Goal: Communication & Community: Answer question/provide support

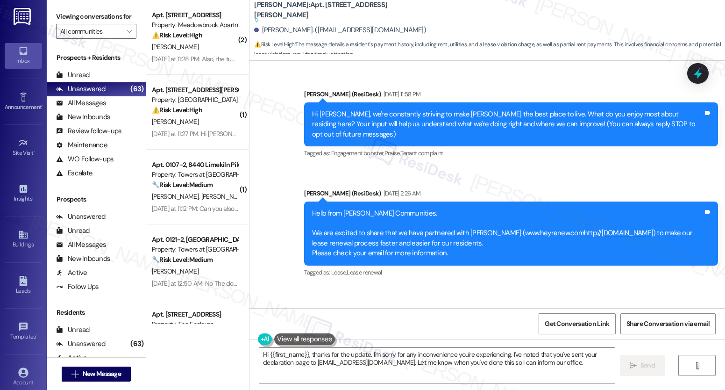
scroll to position [3942, 0]
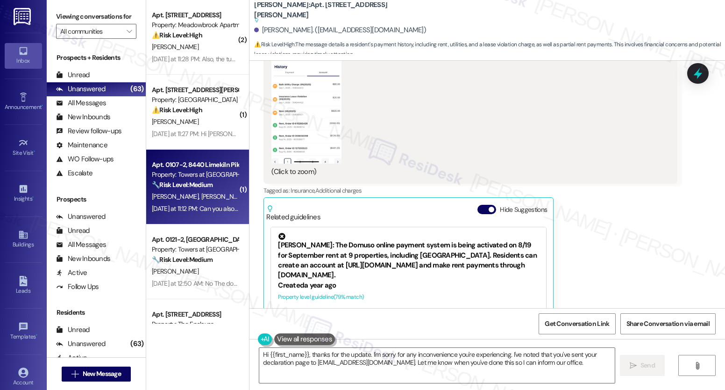
click at [176, 189] on div "🔧 Risk Level: Medium The resident is requesting an apartment number be placed o…" at bounding box center [195, 185] width 86 height 10
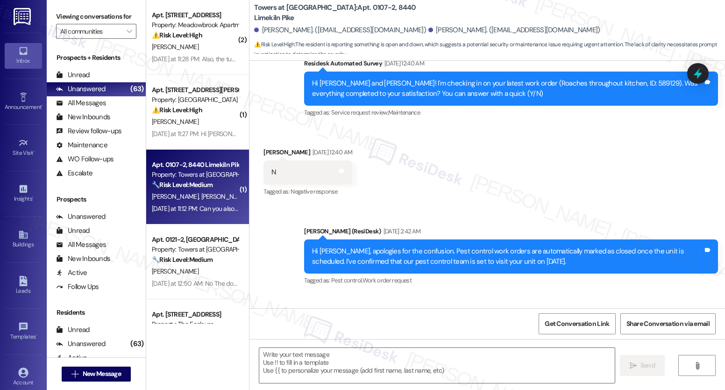
type textarea "Fetching suggested responses. Please feel free to read through the conversation…"
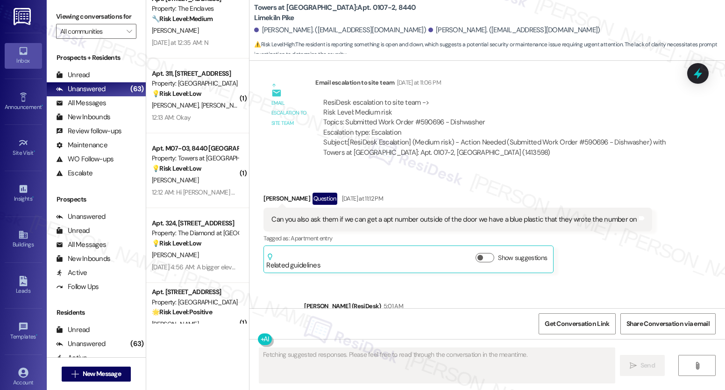
scroll to position [324, 0]
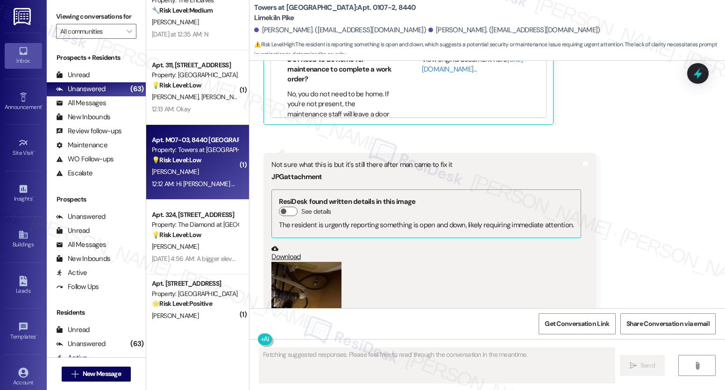
click at [177, 186] on div "12:12 AM: Hi [PERSON_NAME] How about apartment 801 building 3? 12:12 AM: Hi [PE…" at bounding box center [243, 183] width 182 height 8
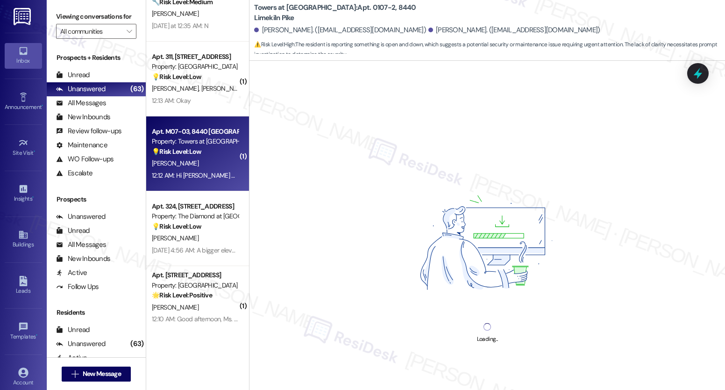
scroll to position [394, 0]
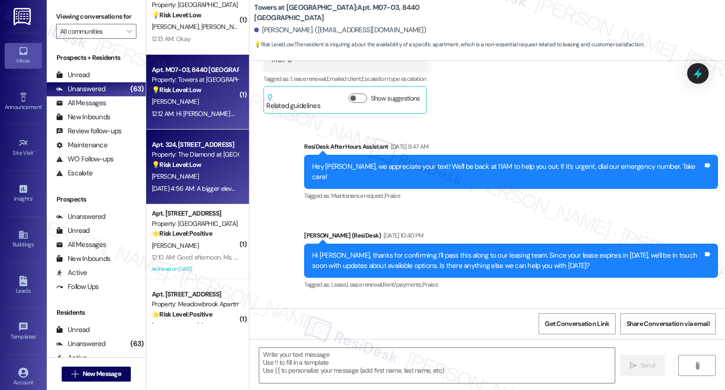
type textarea "Fetching suggested responses. Please feel free to read through the conversation…"
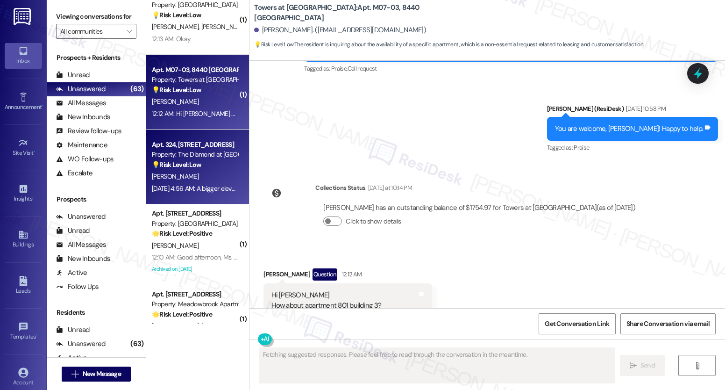
click at [171, 180] on span "[PERSON_NAME]" at bounding box center [175, 176] width 47 height 8
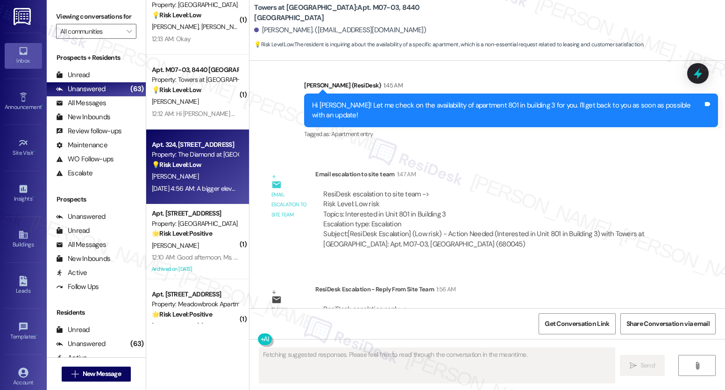
scroll to position [244, 0]
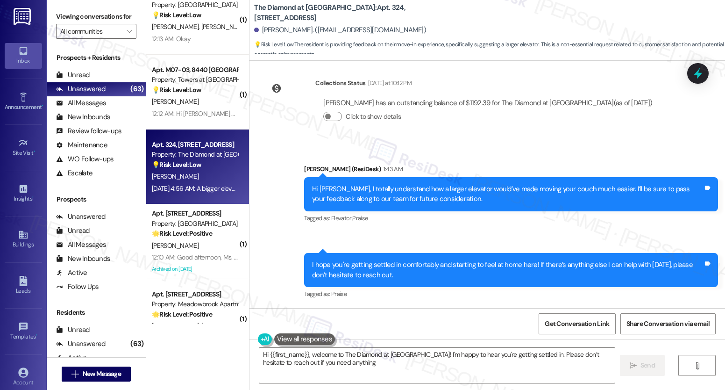
type textarea "Hi {{first_name}}, welcome to The Diamond at [GEOGRAPHIC_DATA]! I'm happy to he…"
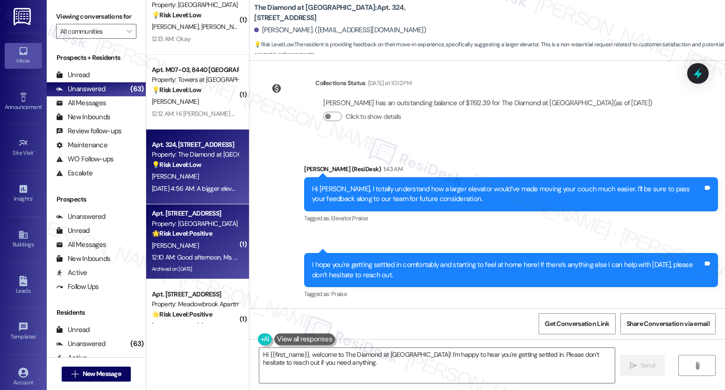
click at [169, 261] on div "12:10 AM: Good afternoon, Ms. [PERSON_NAME]!!! The maintenance came by and corr…" at bounding box center [396, 257] width 488 height 8
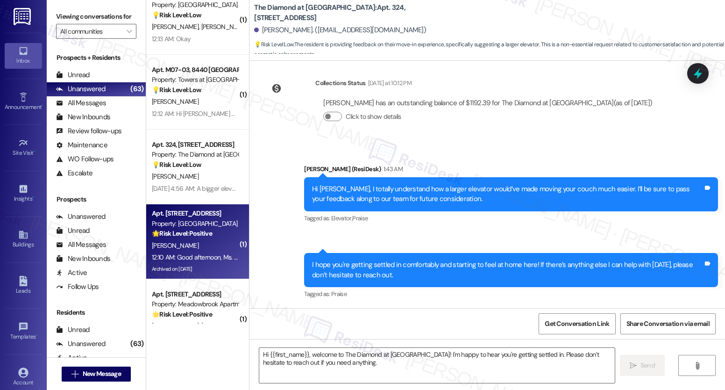
type textarea "Fetching suggested responses. Please feel free to read through the conversation…"
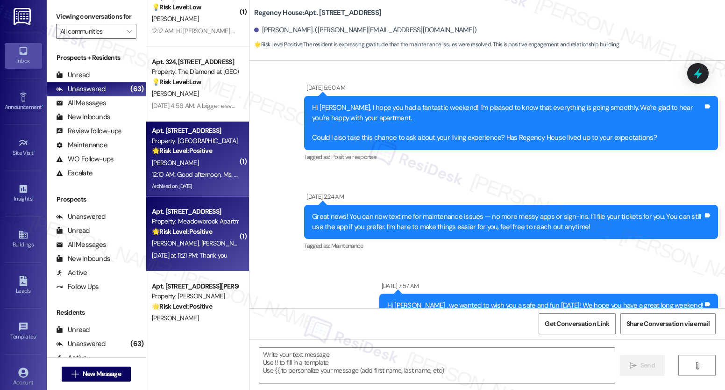
scroll to position [3057, 0]
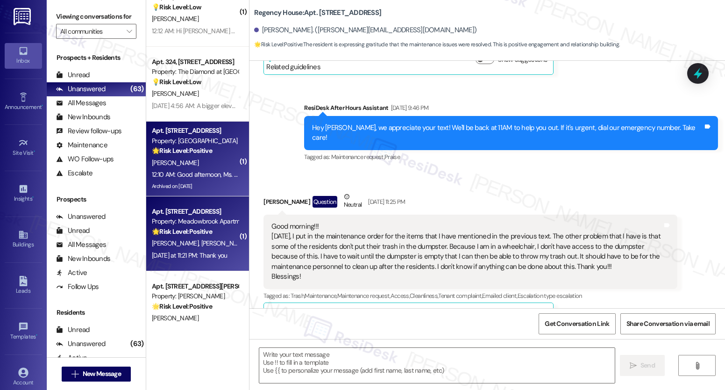
type textarea "Fetching suggested responses. Please feel free to read through the conversation…"
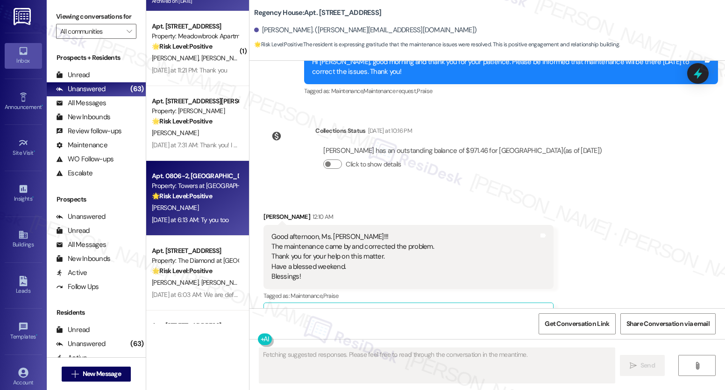
scroll to position [6656, 0]
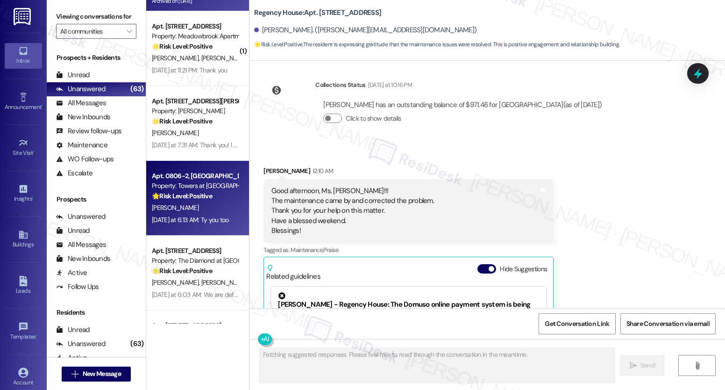
click at [194, 199] on strong "🌟 Risk Level: Positive" at bounding box center [182, 196] width 60 height 8
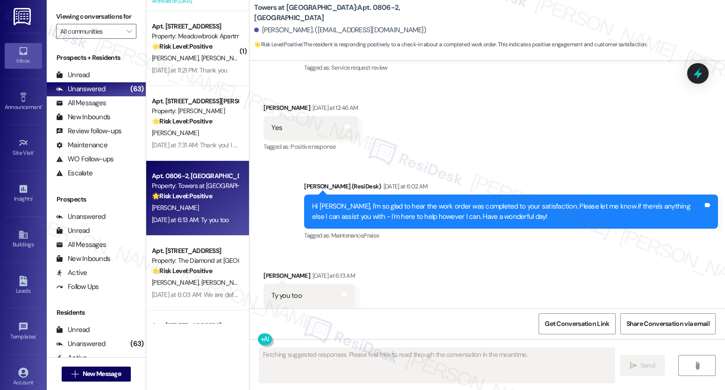
scroll to position [2632, 0]
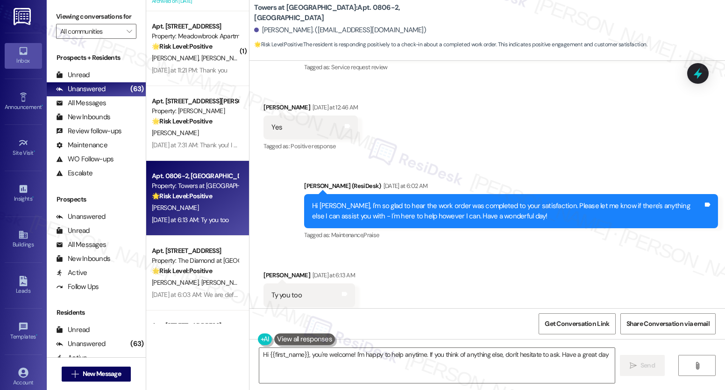
type textarea "Hi {{first_name}}, you're welcome! I'm happy to help anytime. If you think of a…"
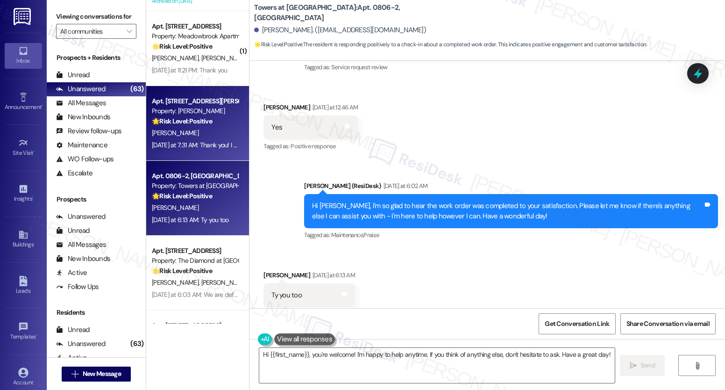
click at [209, 120] on div "🌟 Risk Level: Positive The resident is expressing gratitude and acknowledging t…" at bounding box center [195, 121] width 86 height 10
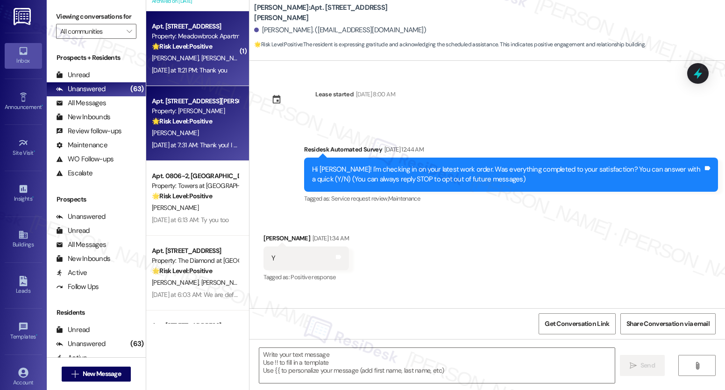
type textarea "Fetching suggested responses. Please feel free to read through the conversation…"
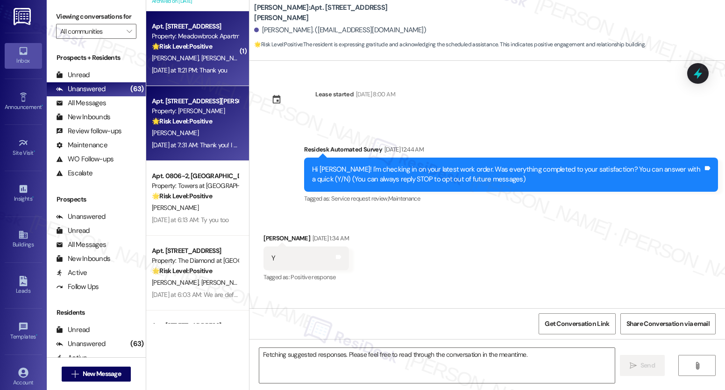
scroll to position [2375, 0]
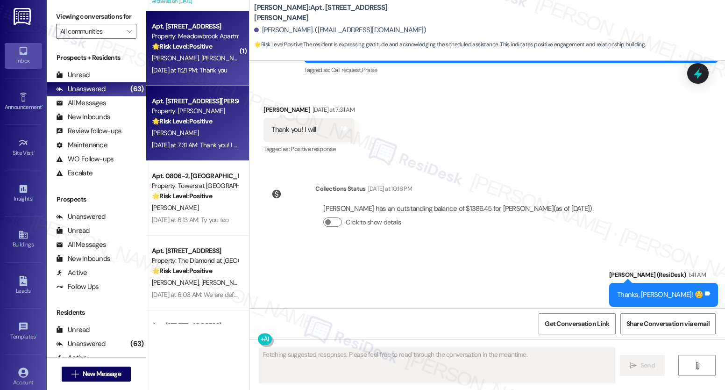
click at [193, 39] on div "Property: Meadowbrook Apartments" at bounding box center [195, 36] width 86 height 10
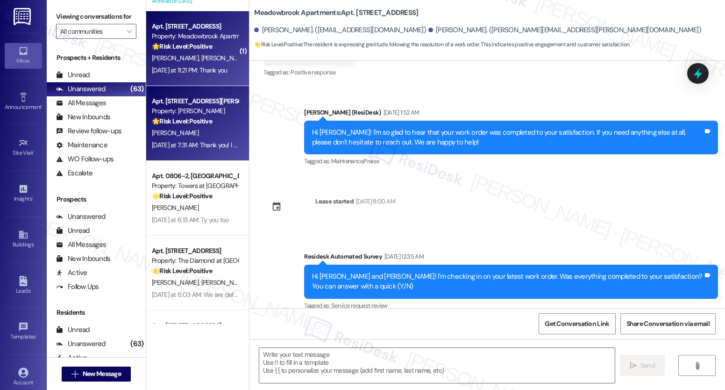
scroll to position [3661, 0]
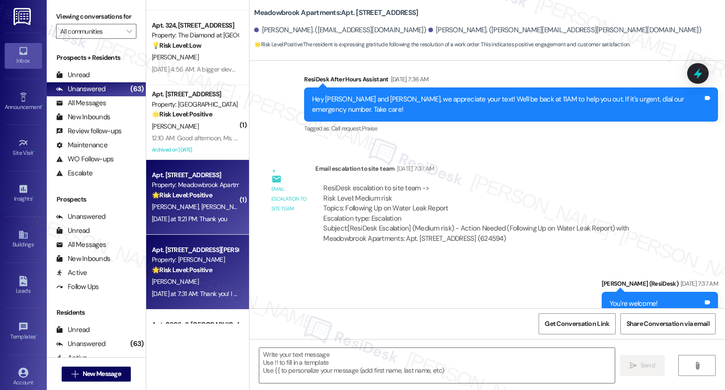
type textarea "Fetching suggested responses. Please feel free to read through the conversation…"
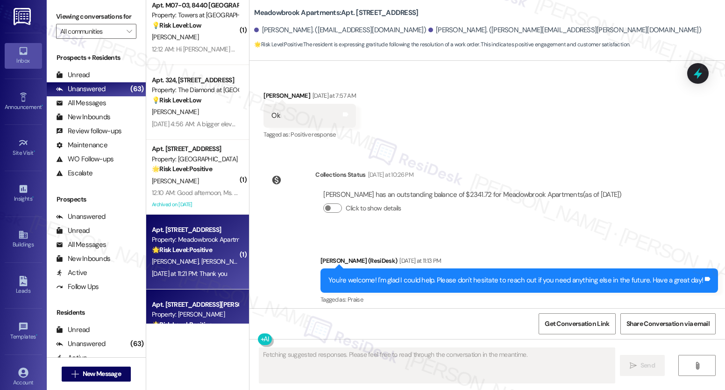
scroll to position [4488, 0]
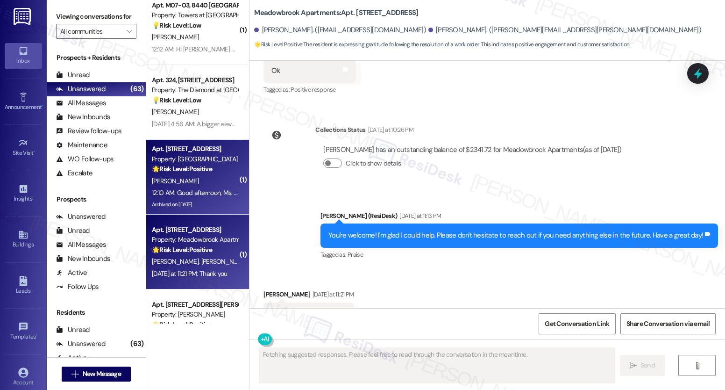
click at [198, 147] on div "Apt. [STREET_ADDRESS]" at bounding box center [195, 149] width 86 height 10
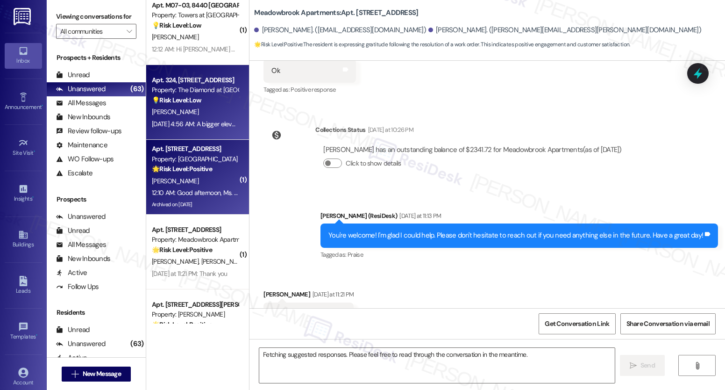
click at [200, 129] on div "[DATE] 4:56 AM: A bigger elevator to make moving my couch a tad easier [DATE] 4…" at bounding box center [195, 124] width 88 height 12
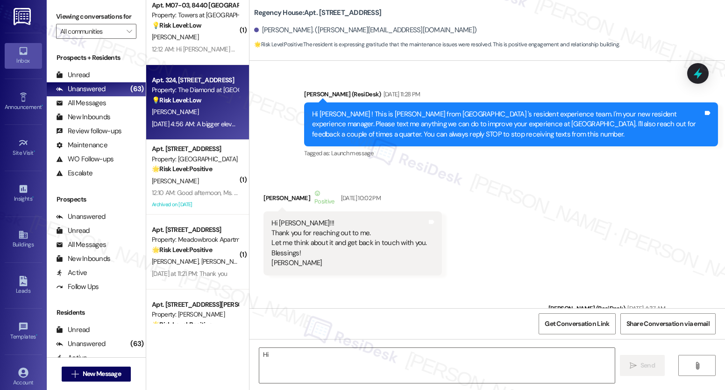
scroll to position [244, 0]
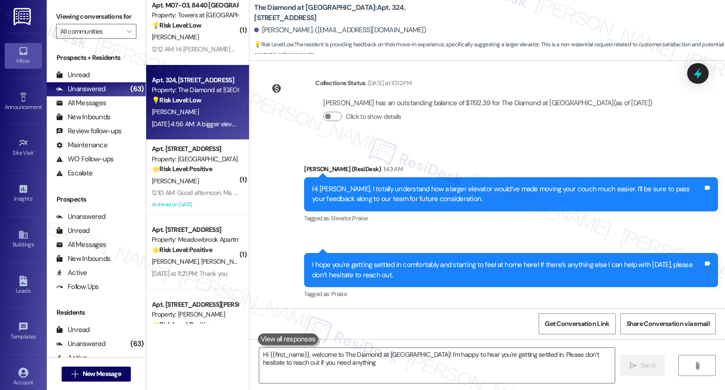
type textarea "Hi {{first_name}}, welcome to The Diamond at [GEOGRAPHIC_DATA]! I'm happy to he…"
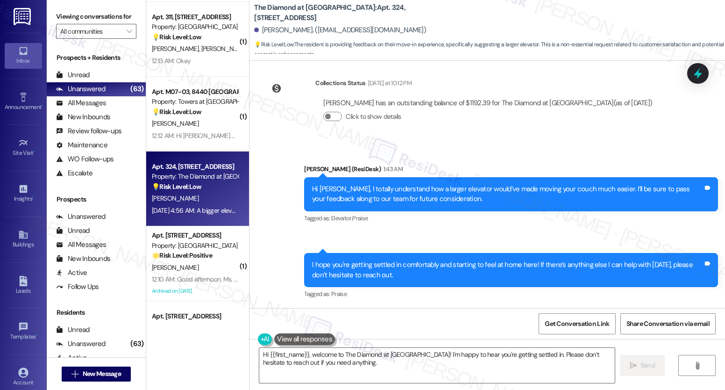
scroll to position [345, 0]
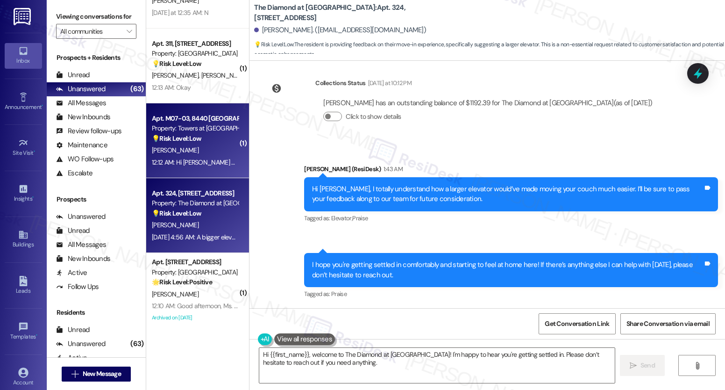
click at [185, 173] on div "Apt. M07-03, [GEOGRAPHIC_DATA] Property: Towers at [GEOGRAPHIC_DATA] 💡 Risk Lev…" at bounding box center [197, 140] width 103 height 75
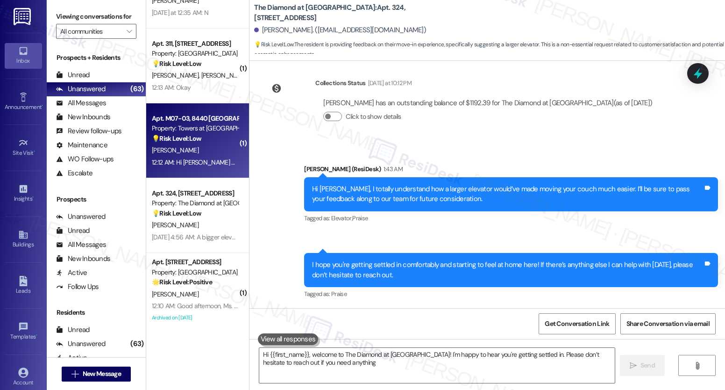
type textarea "Hi {{first_name}}, welcome to The Diamond at [GEOGRAPHIC_DATA]! I'm happy to he…"
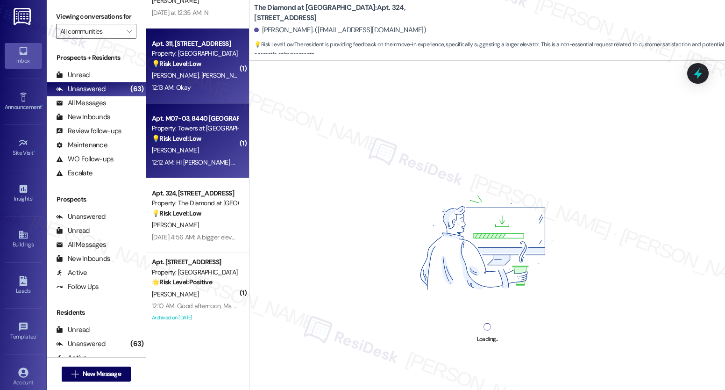
click at [192, 82] on div "12:13 AM: Okay 12:13 AM: Okay" at bounding box center [195, 88] width 88 height 12
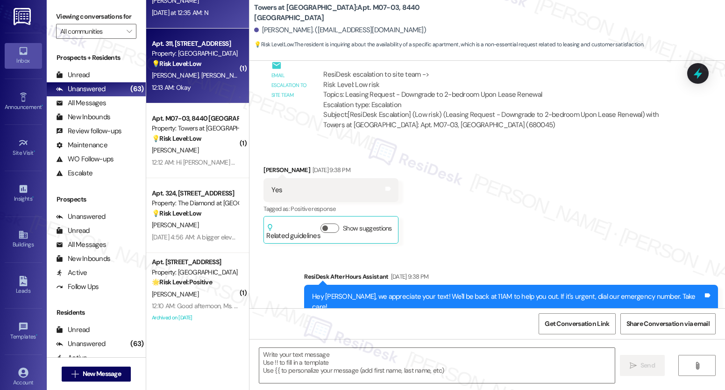
scroll to position [0, 0]
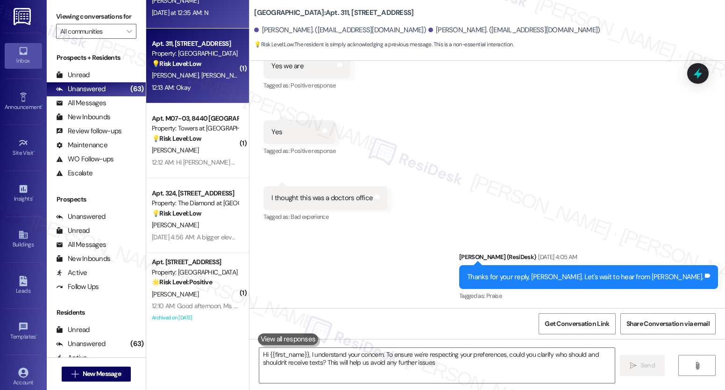
type textarea "Hi {{first_name}}, I understand your concern. To ensure we're respecting your p…"
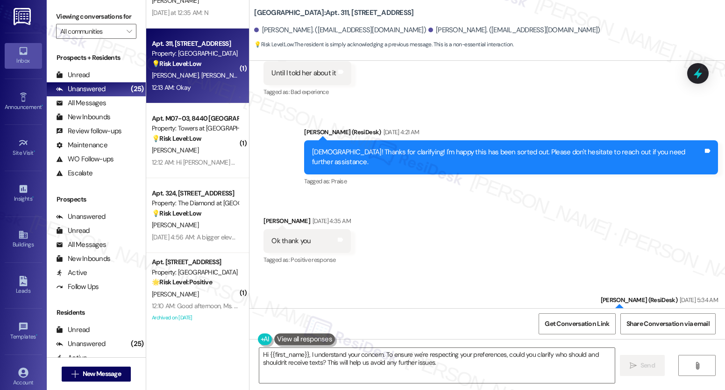
scroll to position [1923, 0]
